Goal: Use online tool/utility: Utilize a website feature to perform a specific function

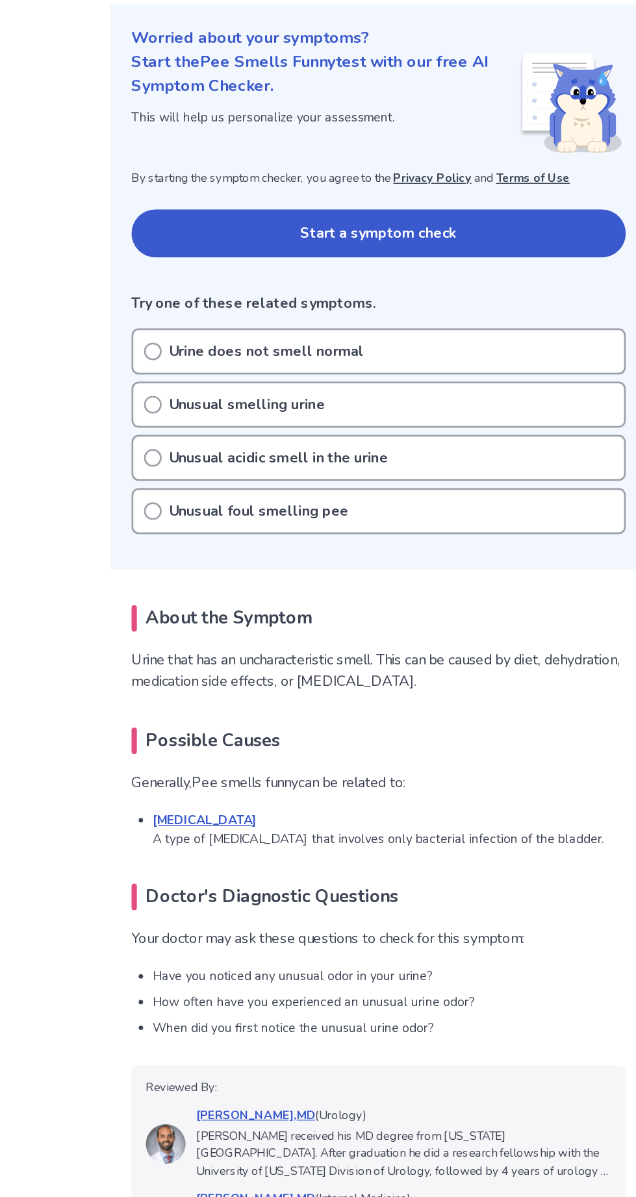
scroll to position [8, 0]
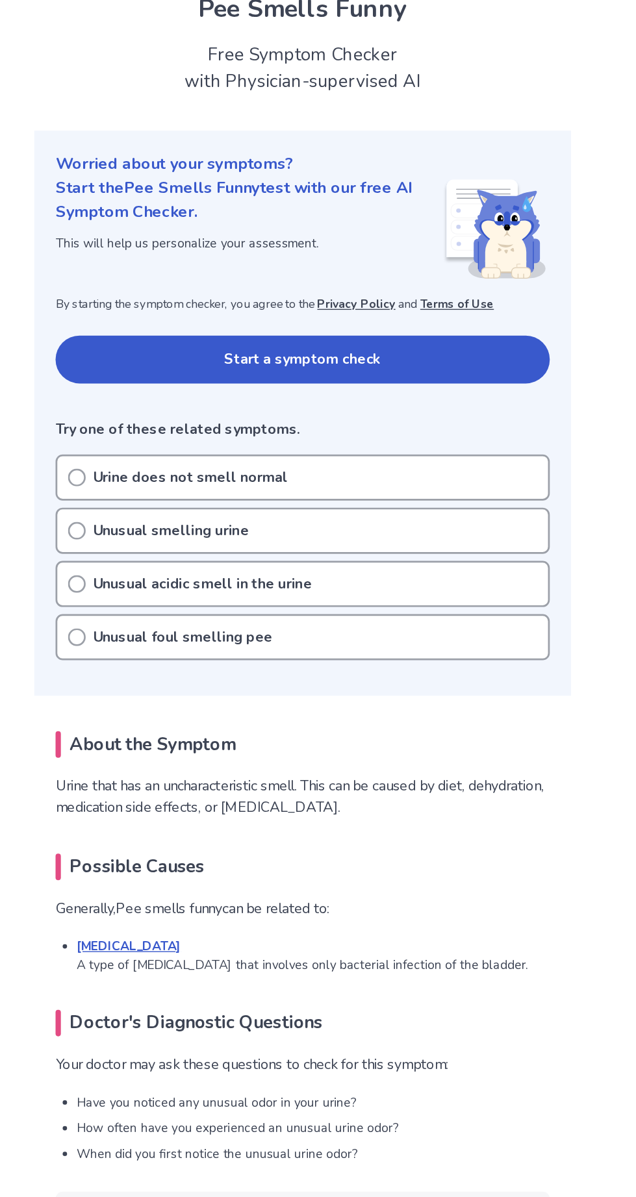
click at [159, 436] on circle at bounding box center [153, 437] width 12 height 12
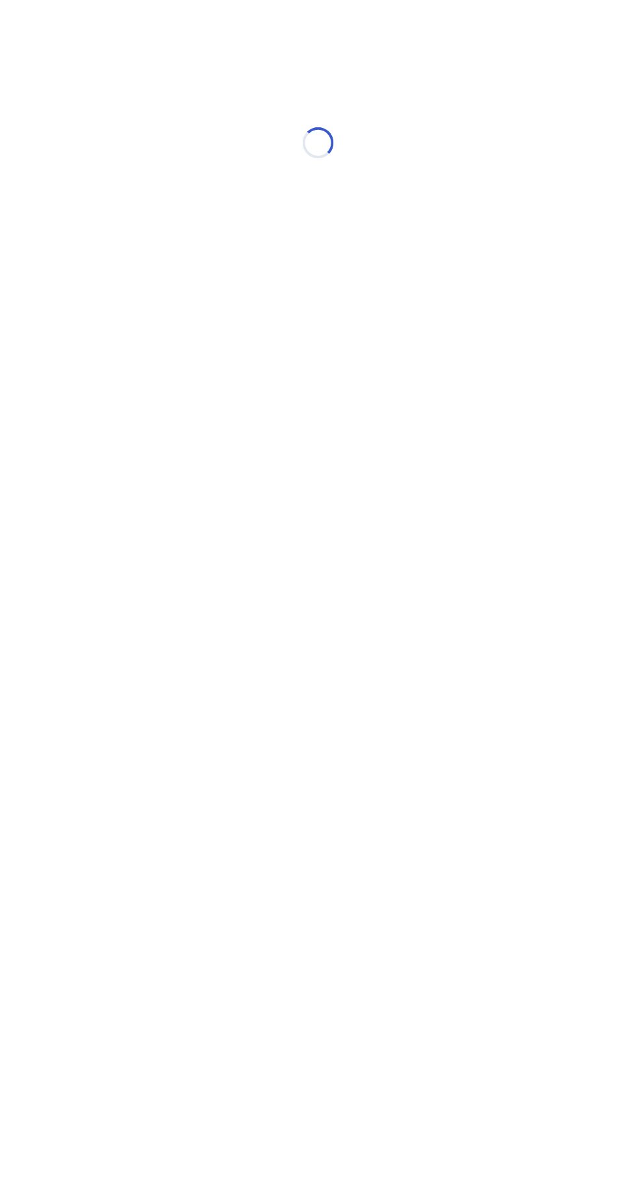
click at [94, 273] on html "Loading..." at bounding box center [318, 136] width 636 height 273
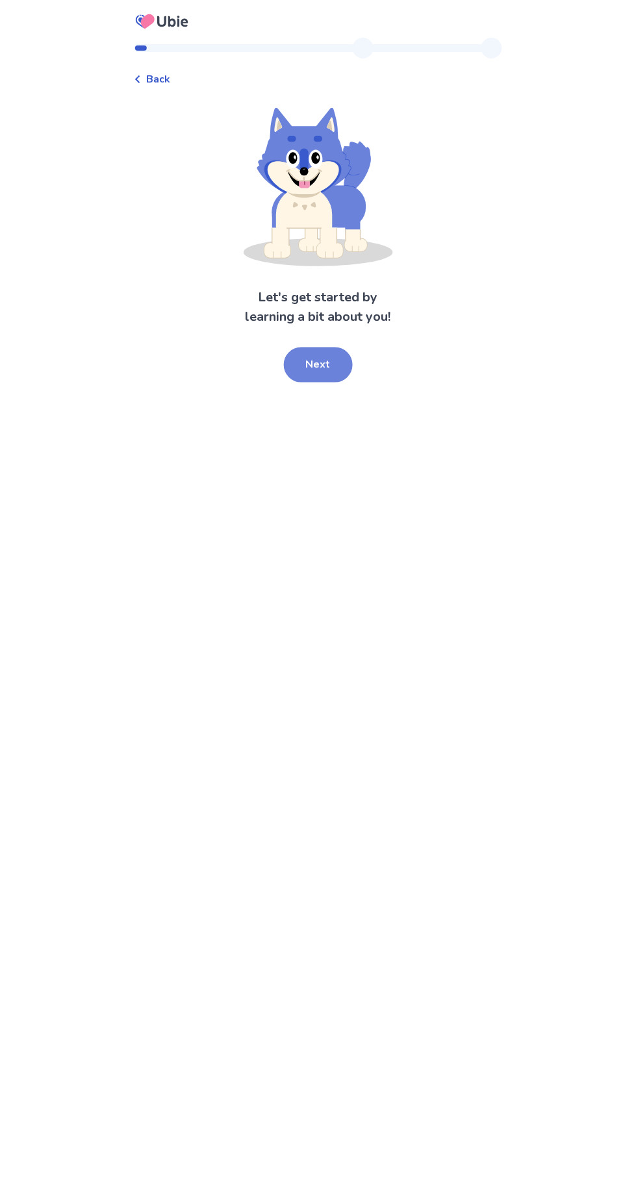
click at [324, 366] on button "Next" at bounding box center [318, 365] width 69 height 35
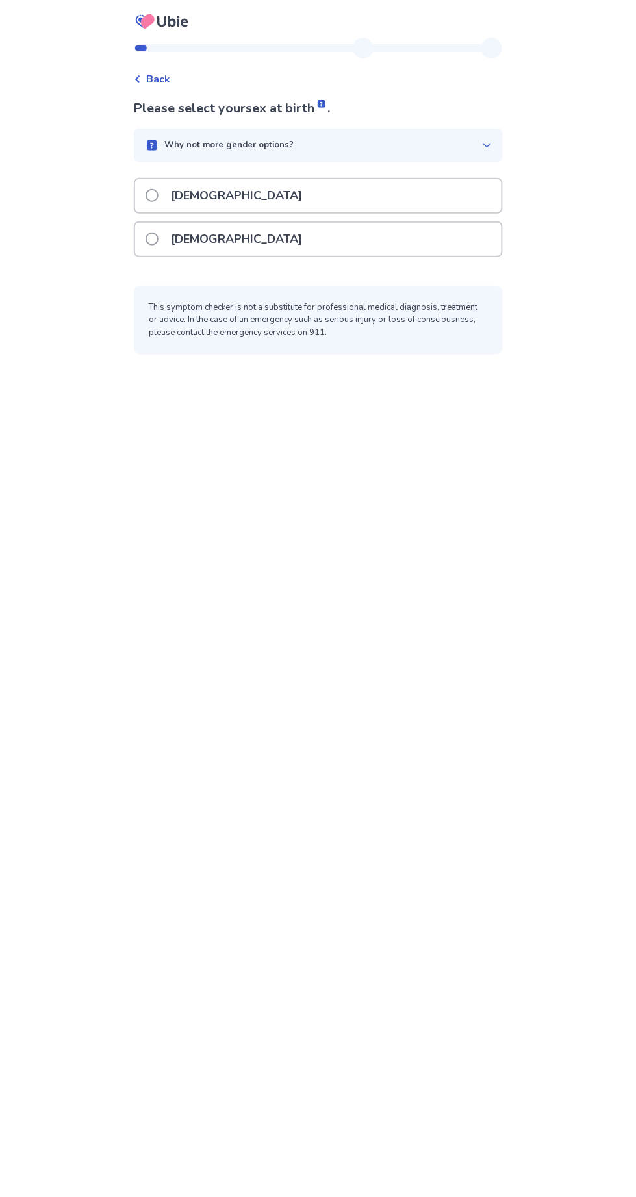
click at [159, 238] on span at bounding box center [152, 239] width 13 height 13
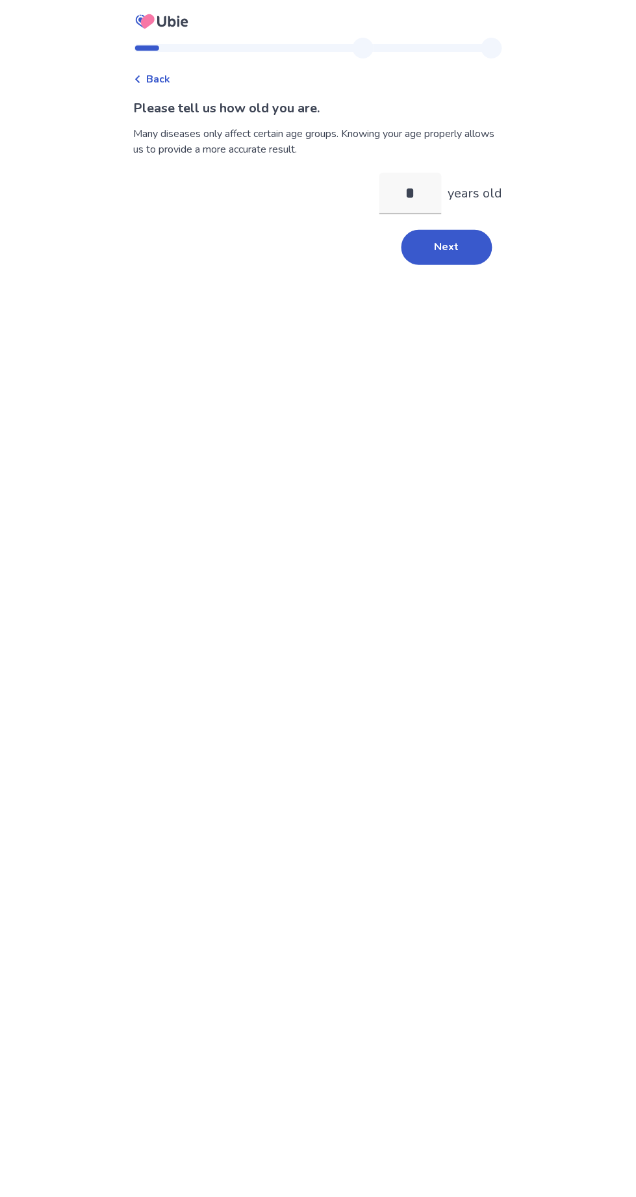
type input "**"
click at [446, 242] on button "Next" at bounding box center [446, 247] width 91 height 35
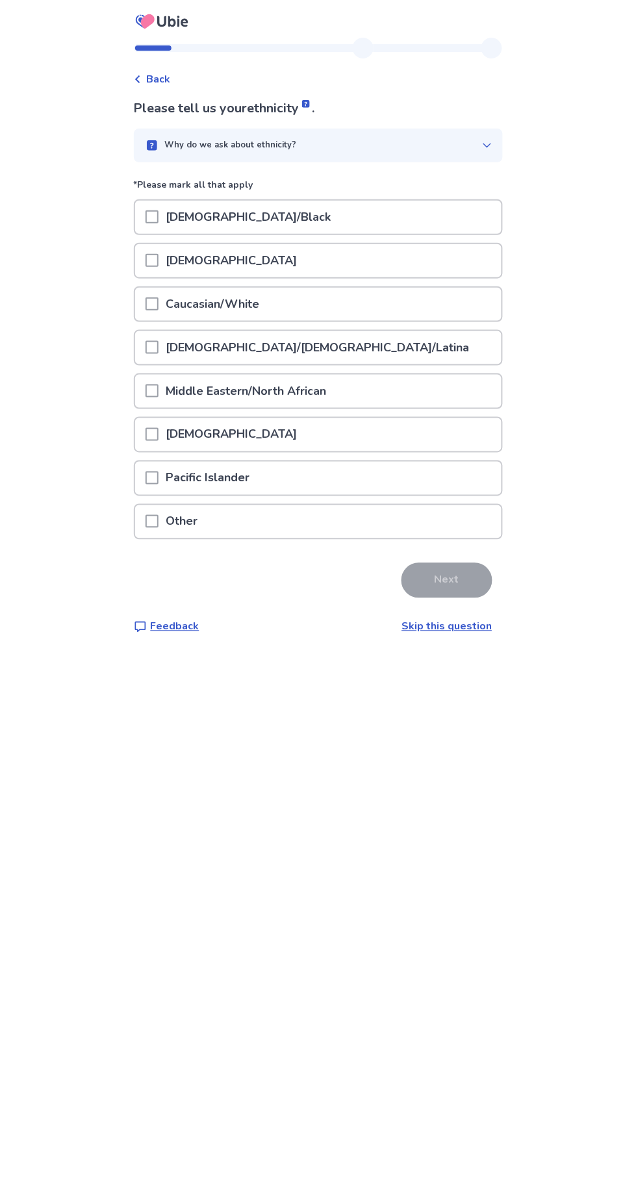
click at [159, 303] on span at bounding box center [152, 304] width 13 height 13
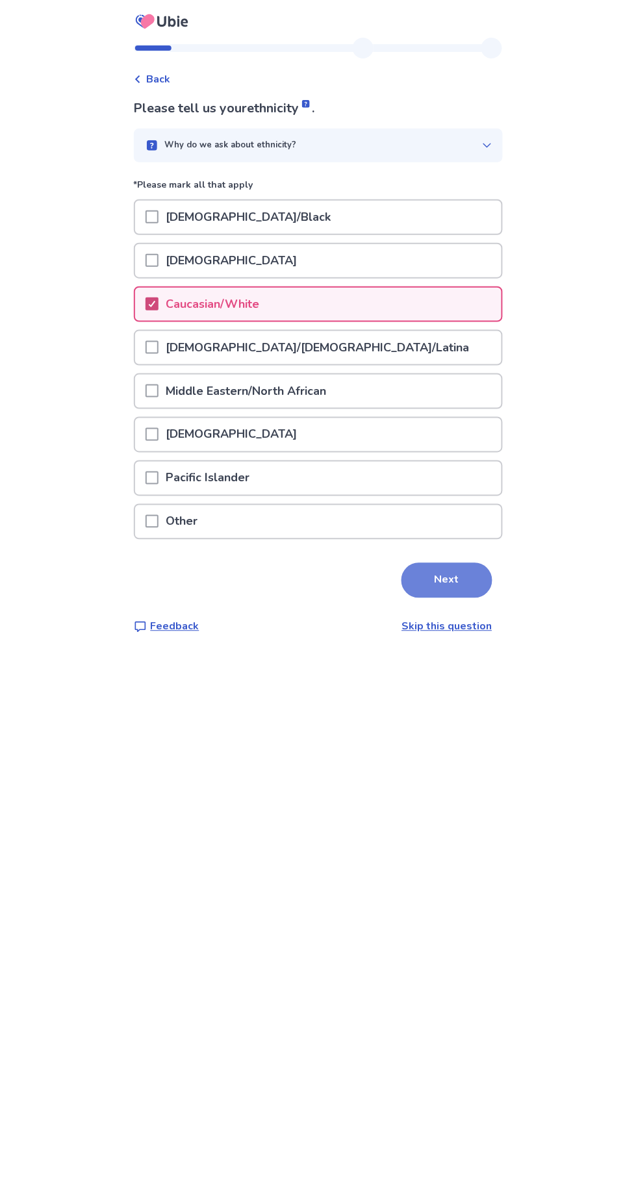
click at [462, 576] on button "Next" at bounding box center [446, 580] width 91 height 35
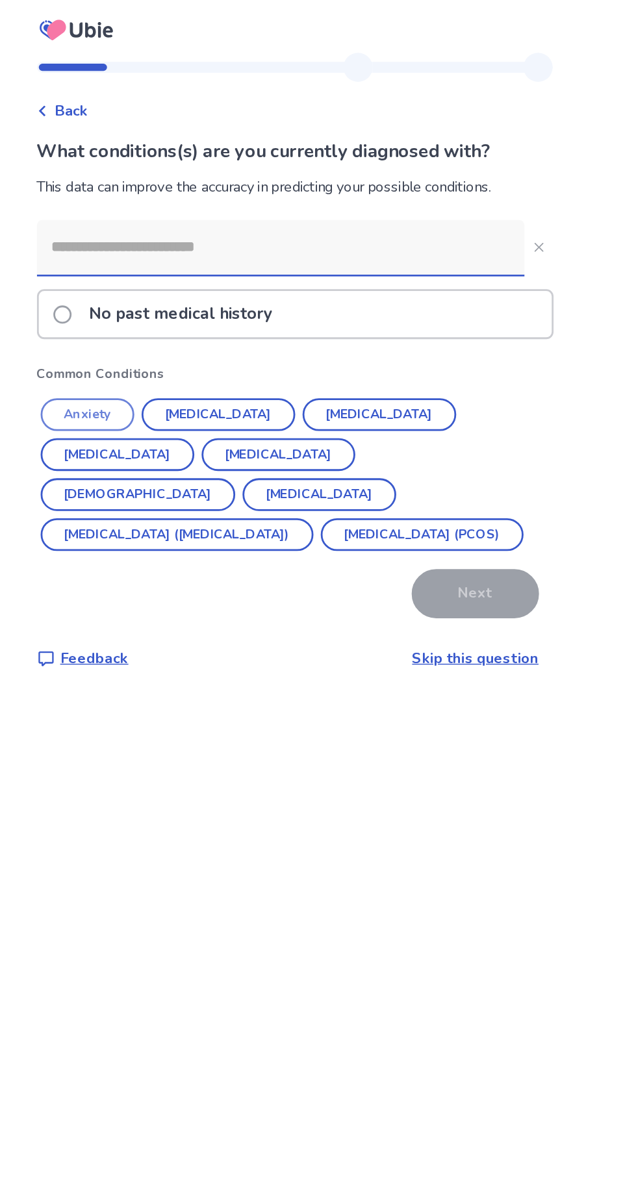
click at [188, 297] on button "Anxiety" at bounding box center [169, 296] width 67 height 23
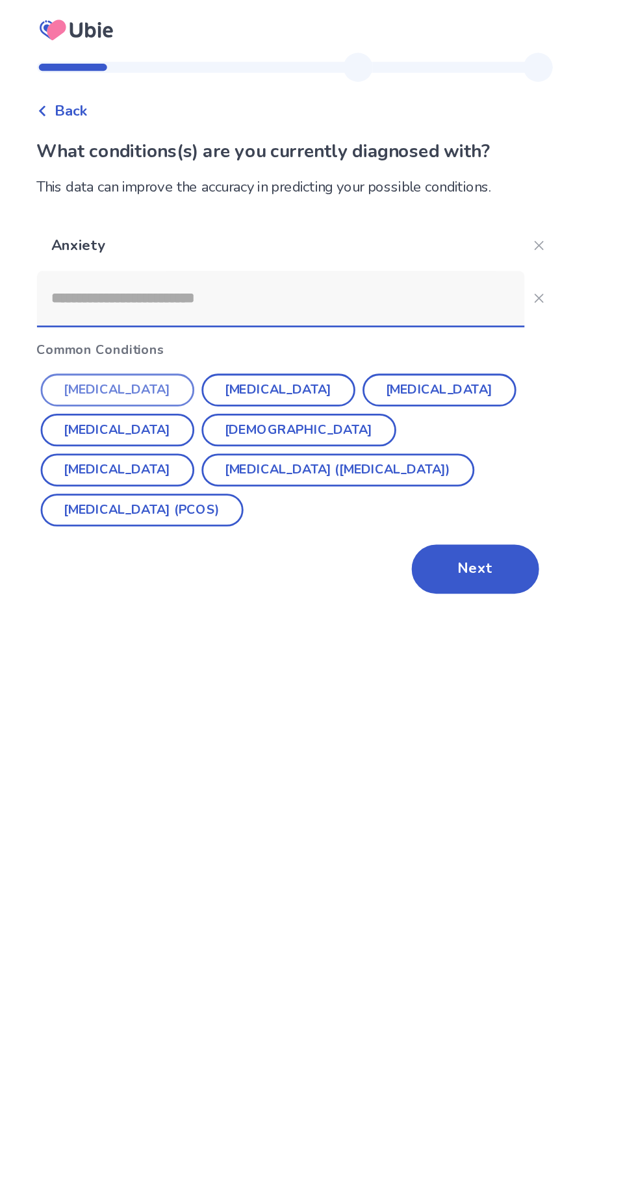
click at [191, 284] on button "Hypertension" at bounding box center [191, 278] width 110 height 23
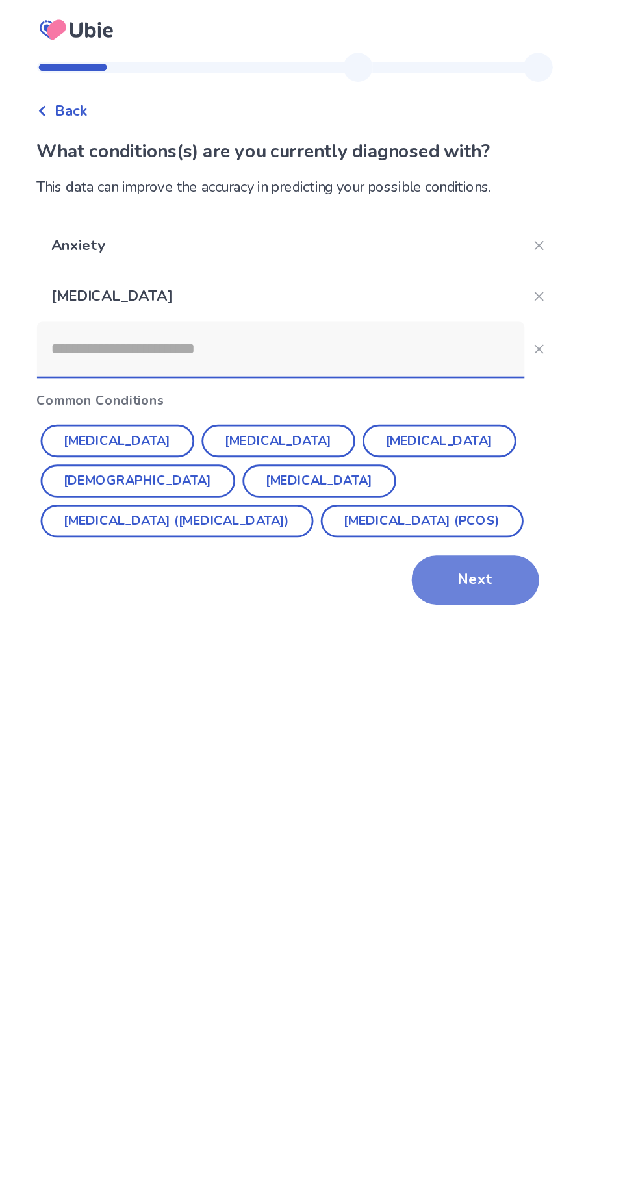
click at [444, 405] on button "Next" at bounding box center [446, 414] width 91 height 35
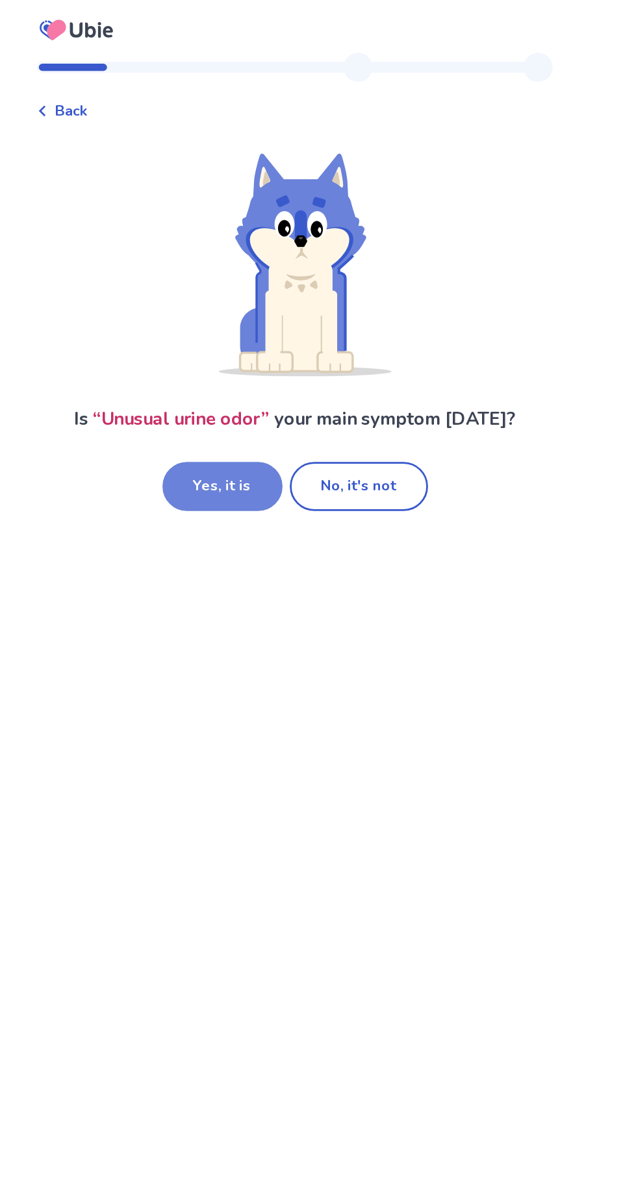
click at [268, 349] on button "Yes, it is" at bounding box center [266, 347] width 86 height 35
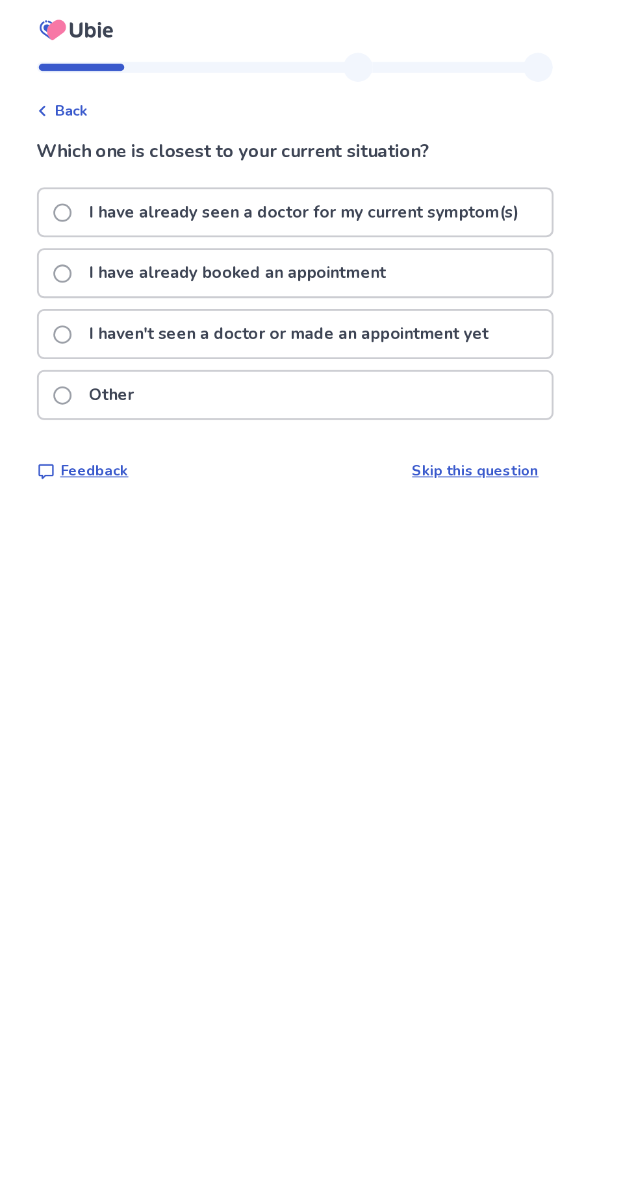
click at [159, 238] on span at bounding box center [152, 239] width 13 height 13
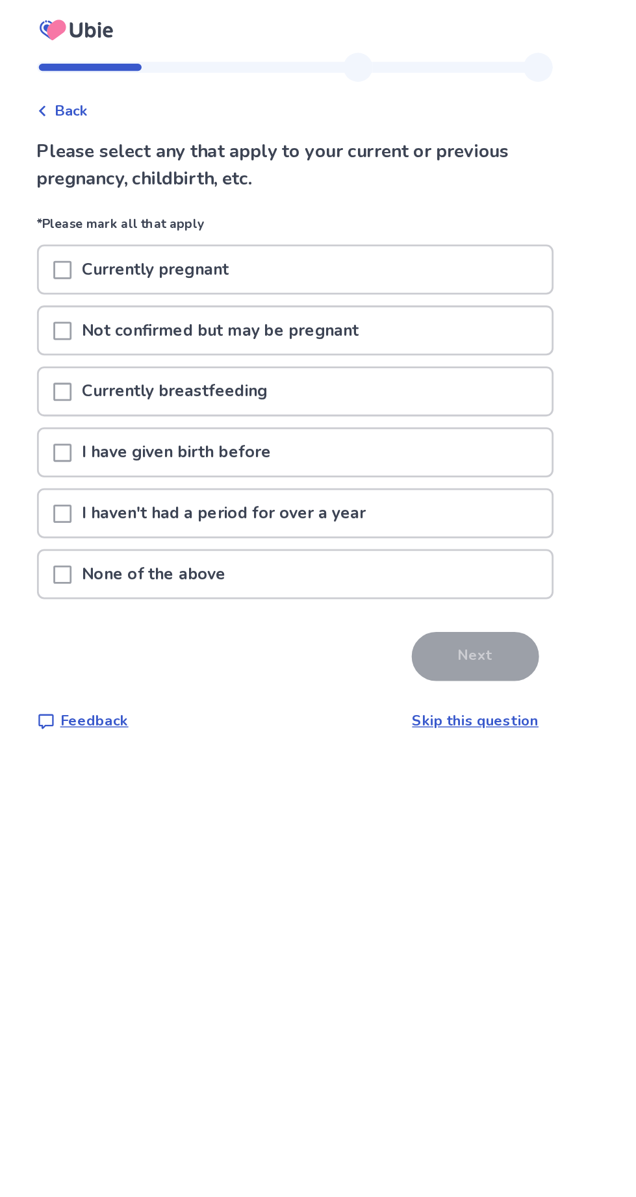
click at [159, 361] on span at bounding box center [152, 367] width 13 height 13
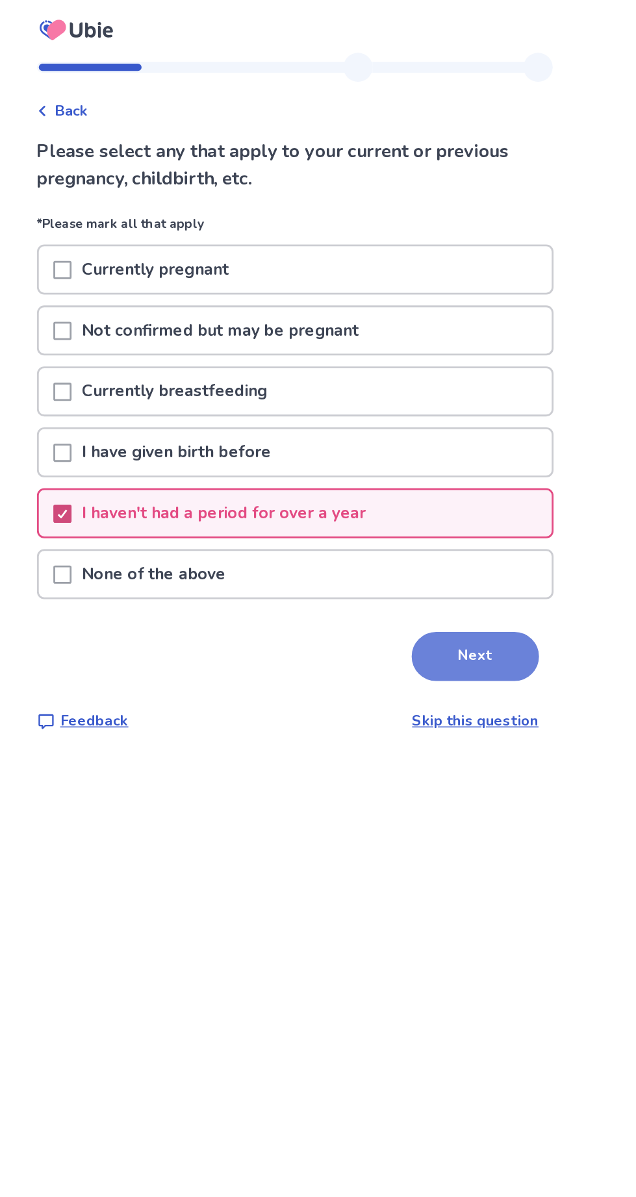
click at [442, 462] on button "Next" at bounding box center [446, 468] width 91 height 35
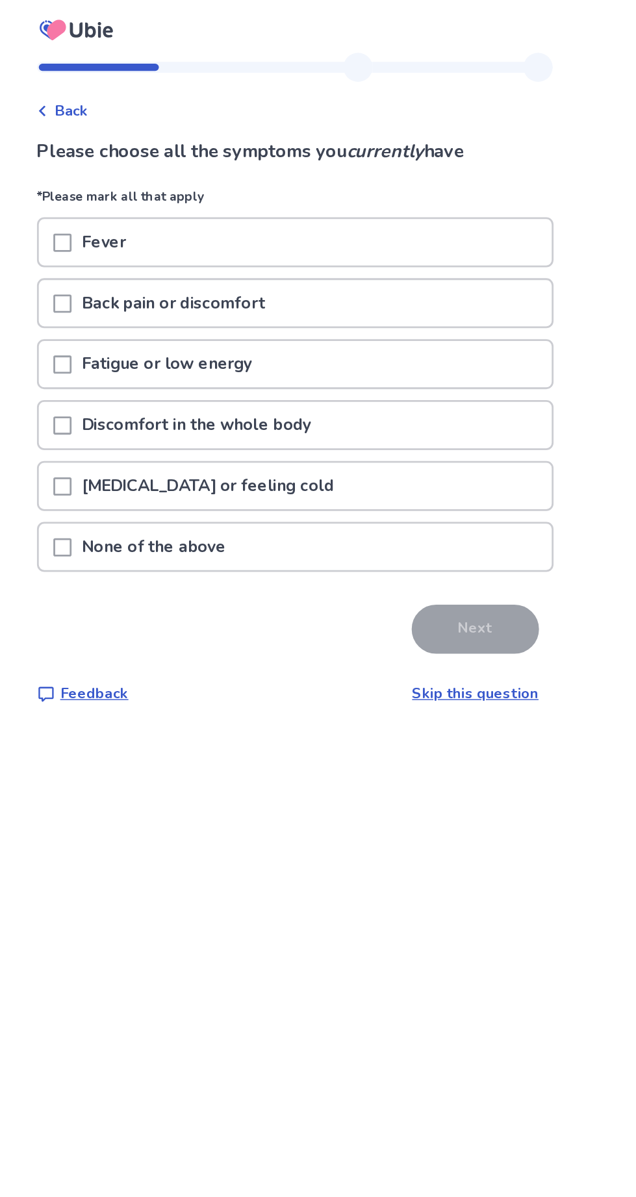
click at [159, 390] on span at bounding box center [152, 391] width 13 height 13
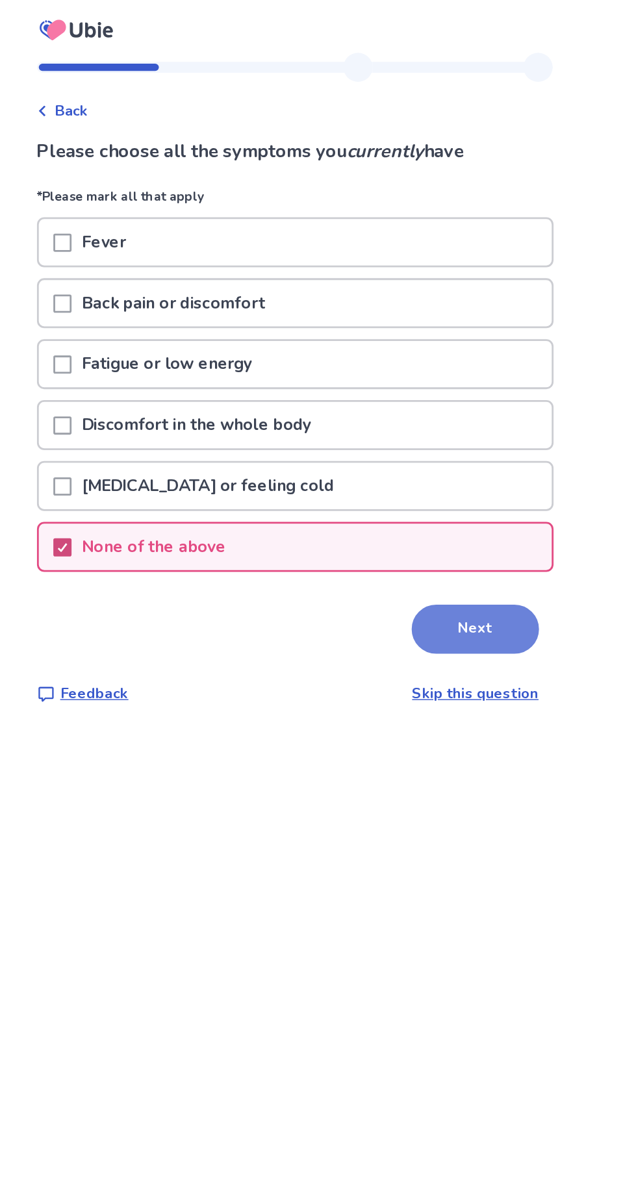
click at [453, 451] on button "Next" at bounding box center [446, 449] width 91 height 35
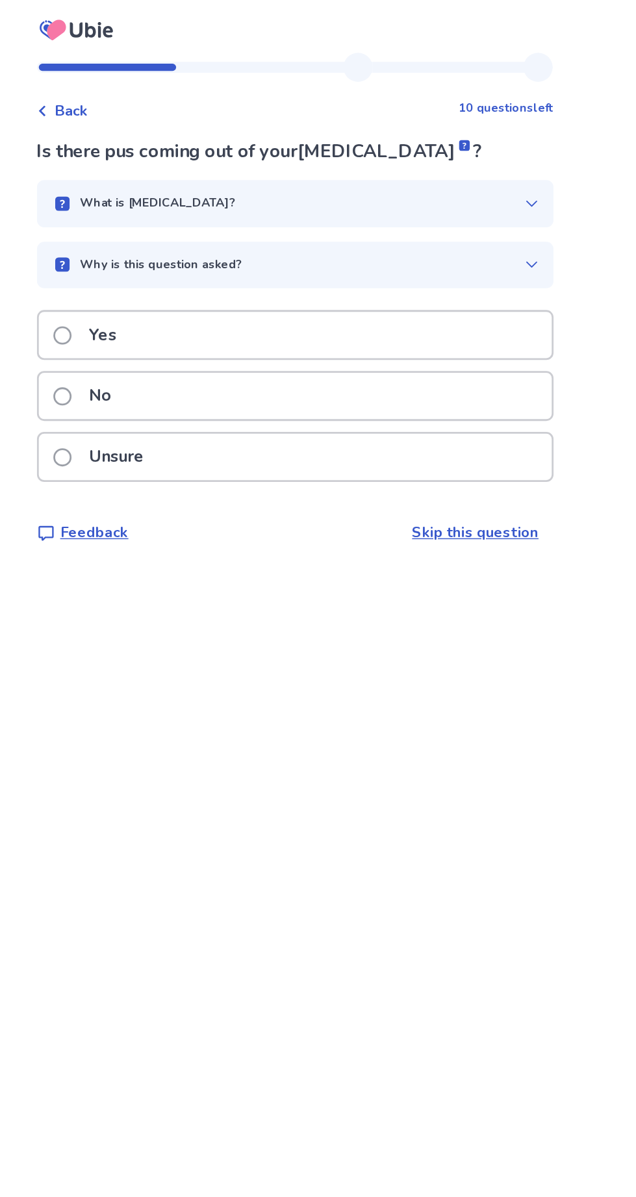
click at [159, 284] on span at bounding box center [152, 283] width 13 height 13
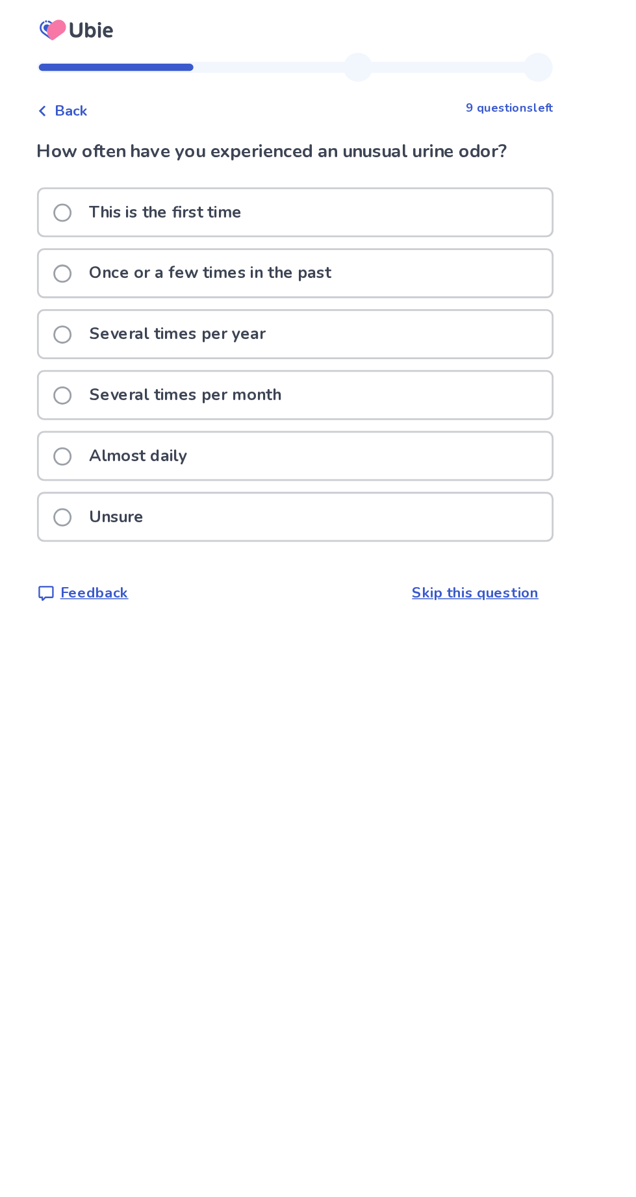
click at [159, 149] on span at bounding box center [152, 152] width 13 height 13
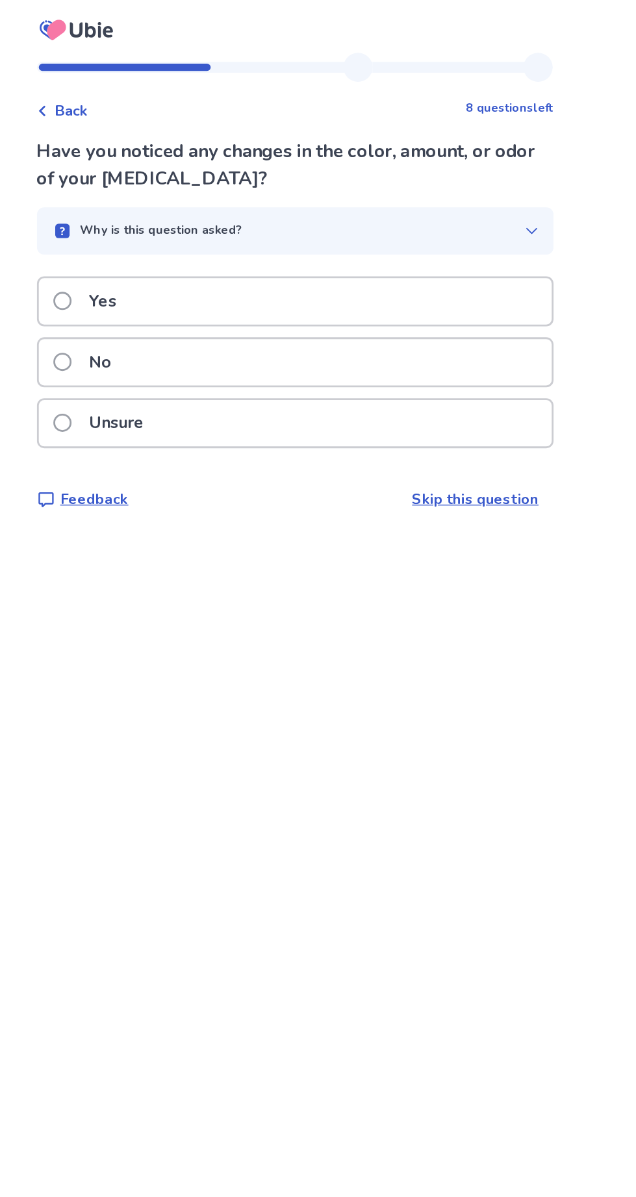
click at [168, 261] on label "No" at bounding box center [170, 258] width 49 height 33
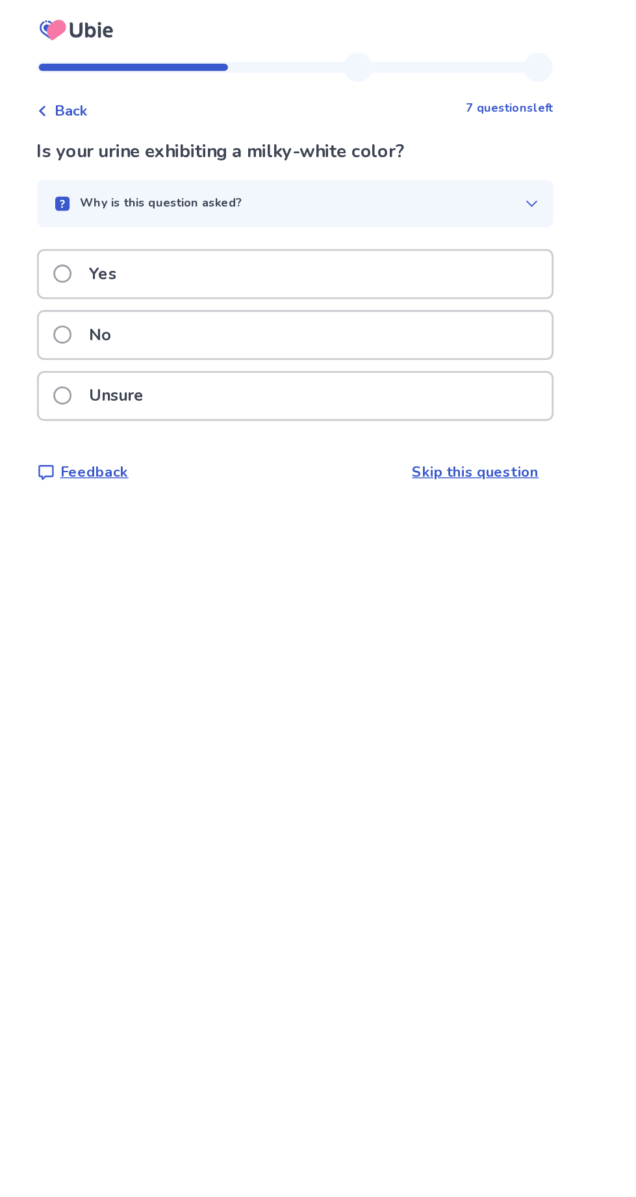
click at [167, 238] on label "No" at bounding box center [170, 239] width 49 height 33
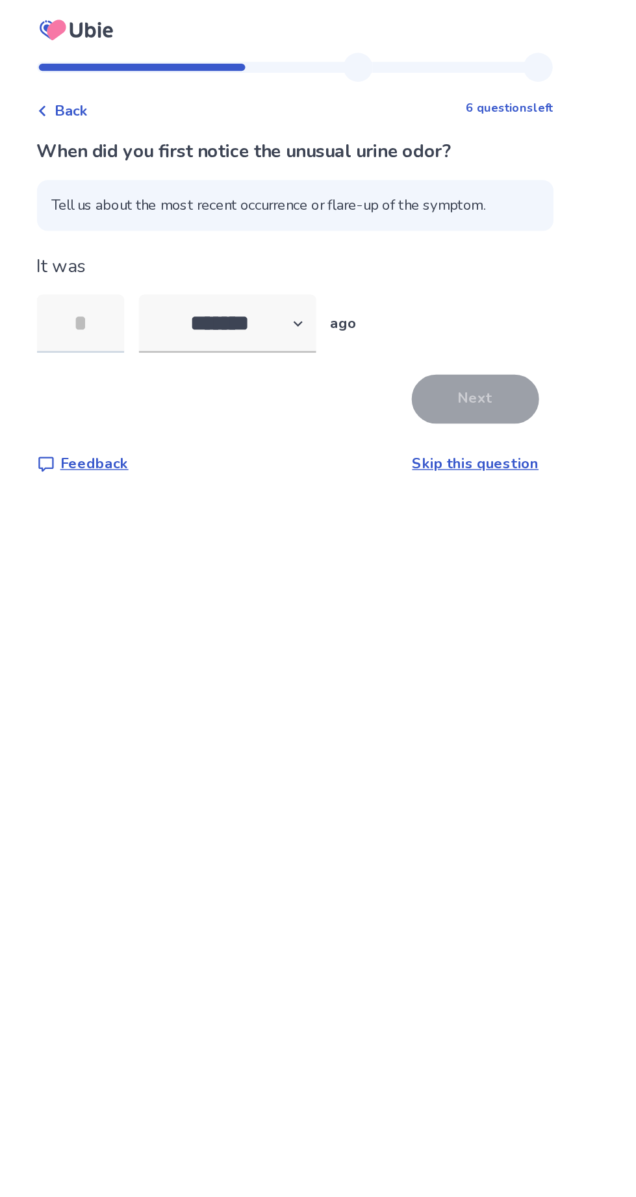
click at [179, 223] on input "tel" at bounding box center [165, 231] width 62 height 42
click at [173, 240] on input "tel" at bounding box center [165, 231] width 62 height 42
click at [320, 231] on select "******* ****** ******* ******** *******" at bounding box center [270, 231] width 127 height 42
select select "*"
click at [214, 210] on select "******* ****** ******* ******** *******" at bounding box center [270, 231] width 127 height 42
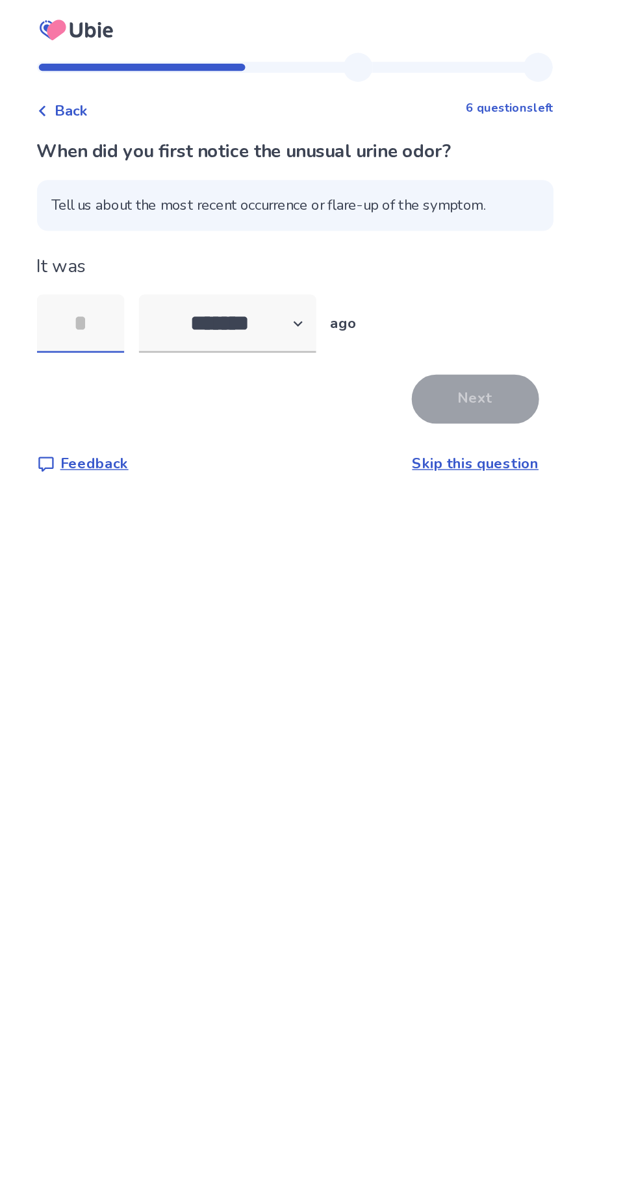
click at [190, 227] on input "tel" at bounding box center [165, 231] width 62 height 42
type input "*"
click at [456, 280] on button "Next" at bounding box center [446, 285] width 91 height 35
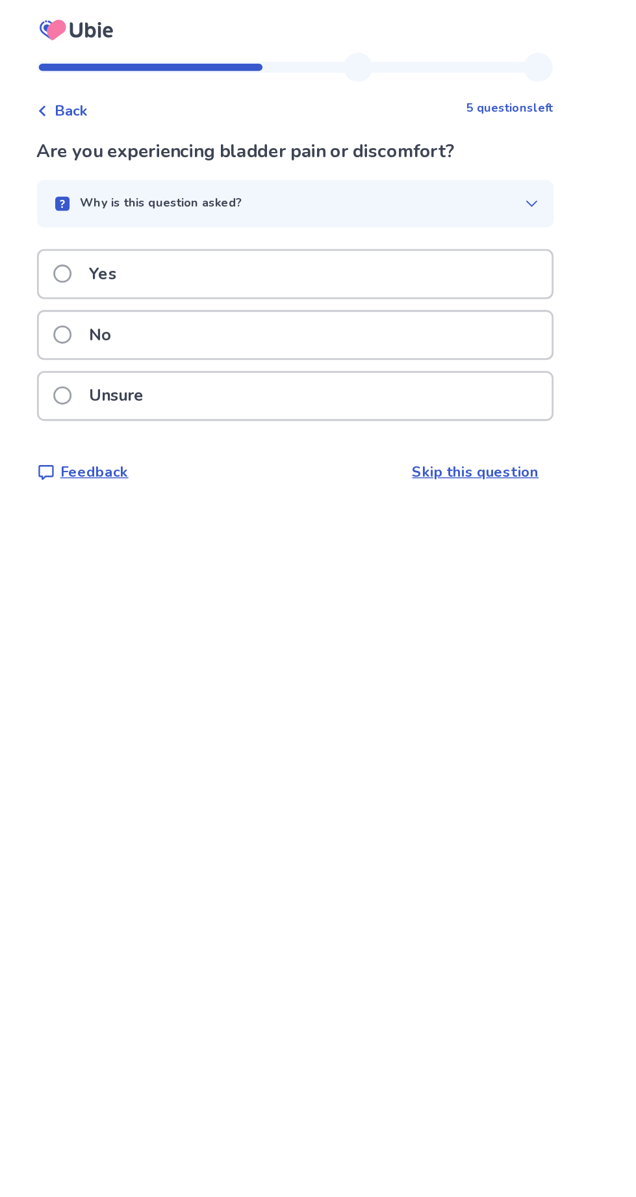
click at [159, 238] on span at bounding box center [152, 239] width 13 height 13
click at [170, 240] on label "No" at bounding box center [170, 239] width 49 height 33
click at [166, 235] on label "No" at bounding box center [170, 239] width 49 height 33
click at [159, 190] on span at bounding box center [152, 195] width 13 height 13
click at [167, 235] on label "No" at bounding box center [170, 239] width 49 height 33
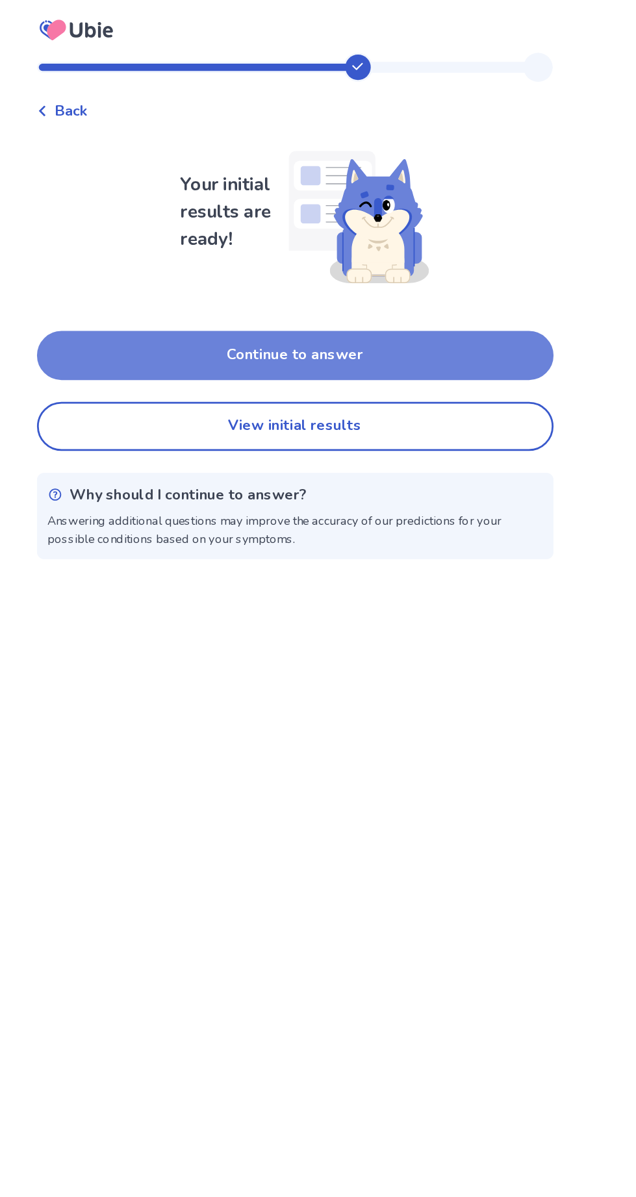
click at [396, 254] on button "Continue to answer" at bounding box center [318, 253] width 369 height 35
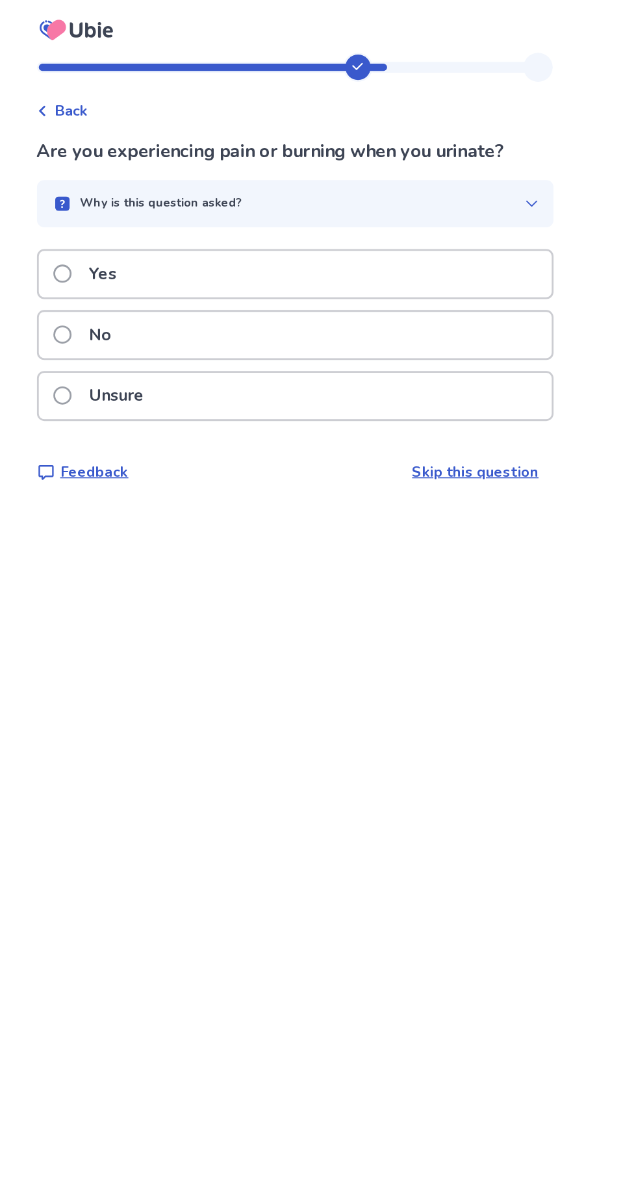
click at [172, 237] on p "No" at bounding box center [179, 239] width 31 height 33
click at [175, 242] on p "No" at bounding box center [179, 239] width 31 height 33
click at [181, 236] on p "No" at bounding box center [179, 239] width 31 height 33
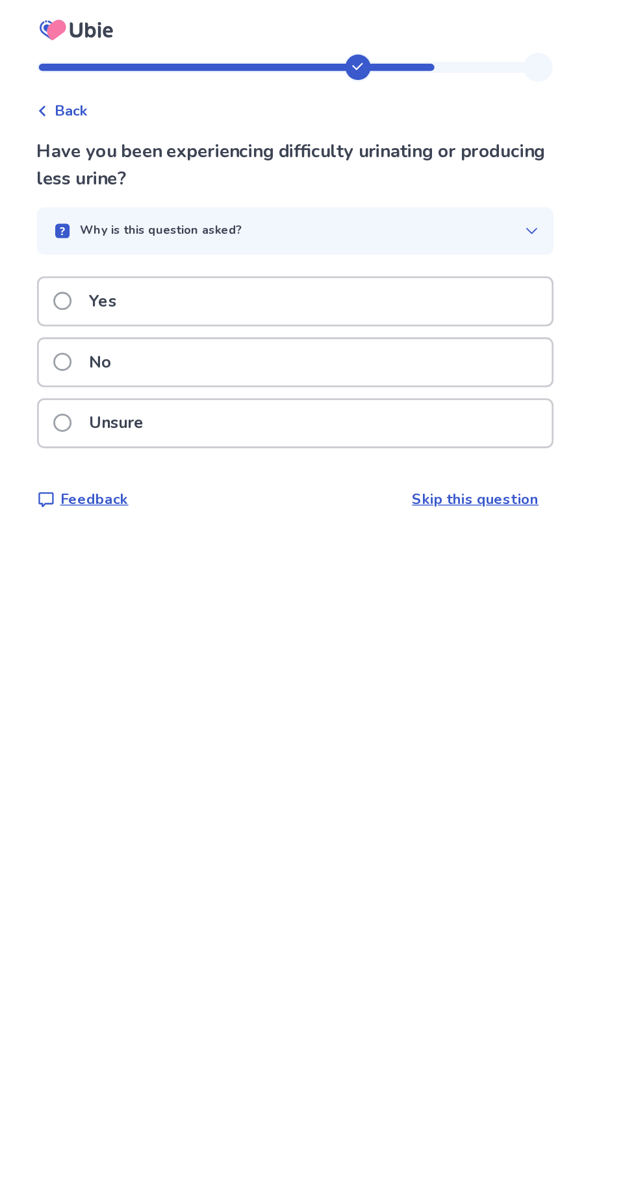
click at [195, 255] on p "No" at bounding box center [179, 258] width 31 height 33
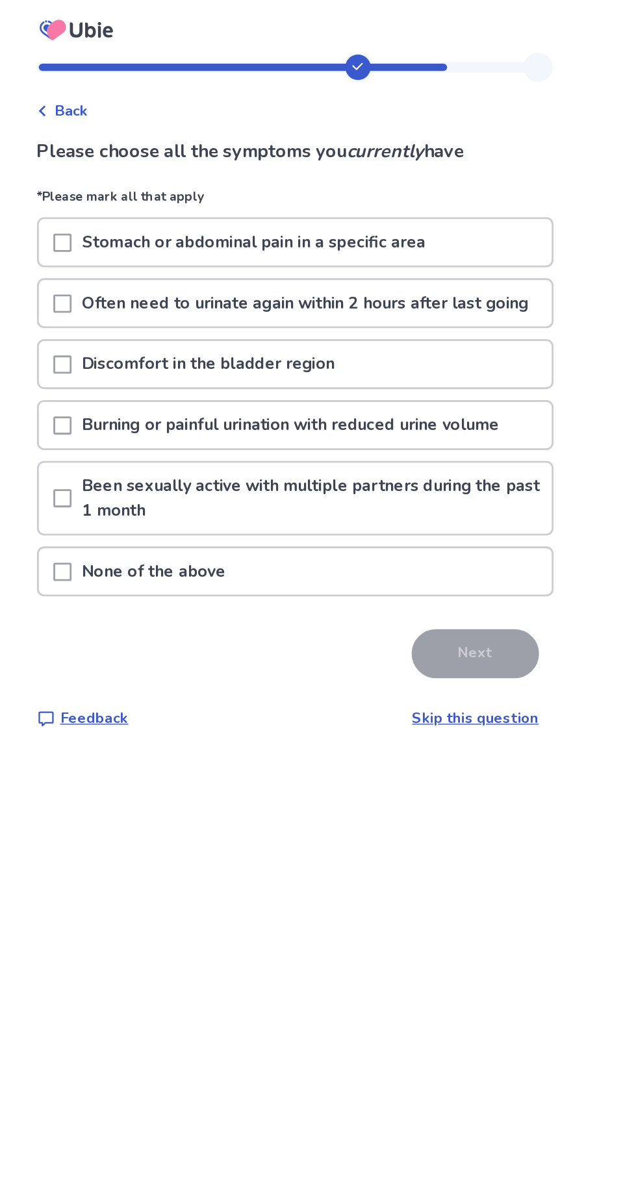
click at [159, 415] on span at bounding box center [152, 408] width 13 height 13
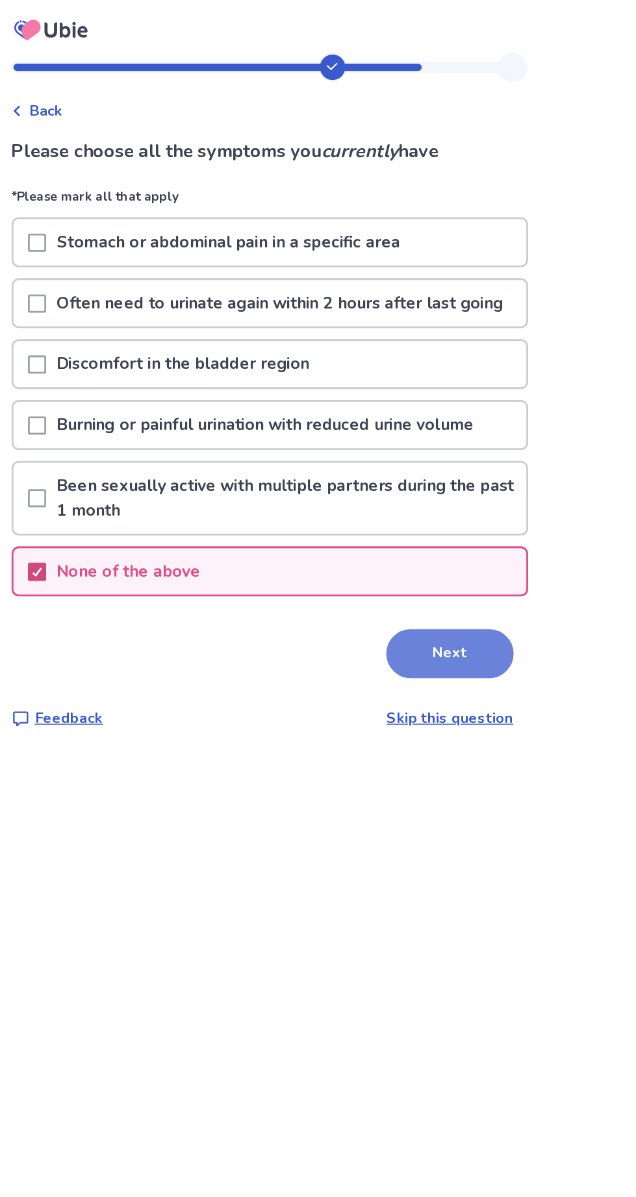
click at [448, 482] on button "Next" at bounding box center [446, 467] width 91 height 35
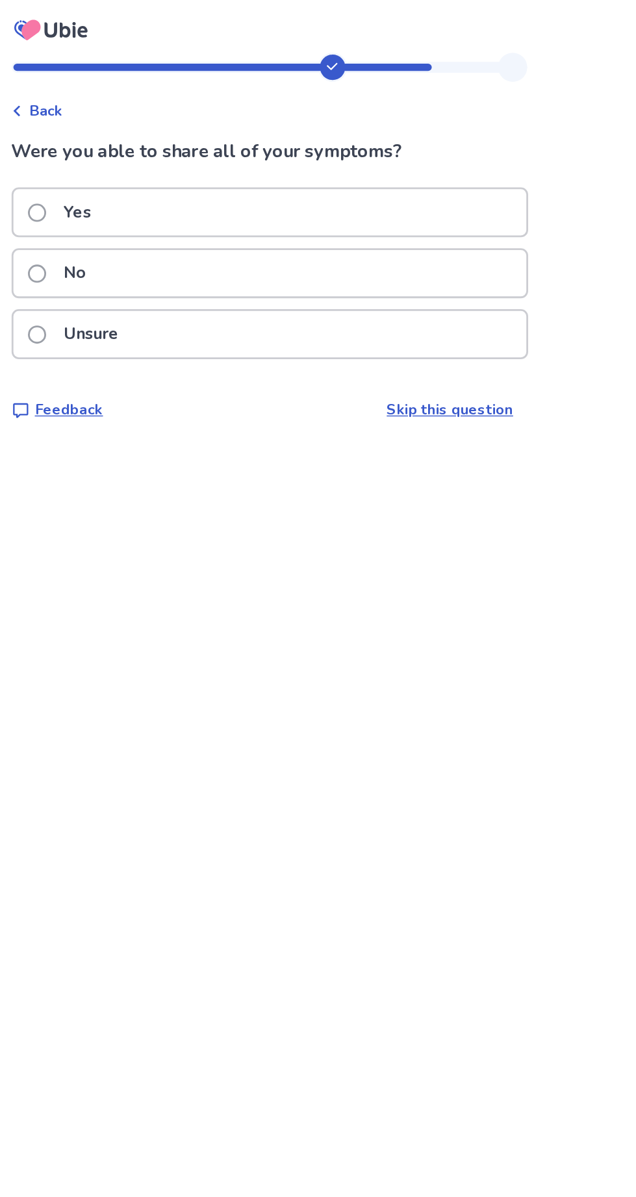
click at [159, 148] on span at bounding box center [152, 152] width 13 height 13
